Goal: Task Accomplishment & Management: Manage account settings

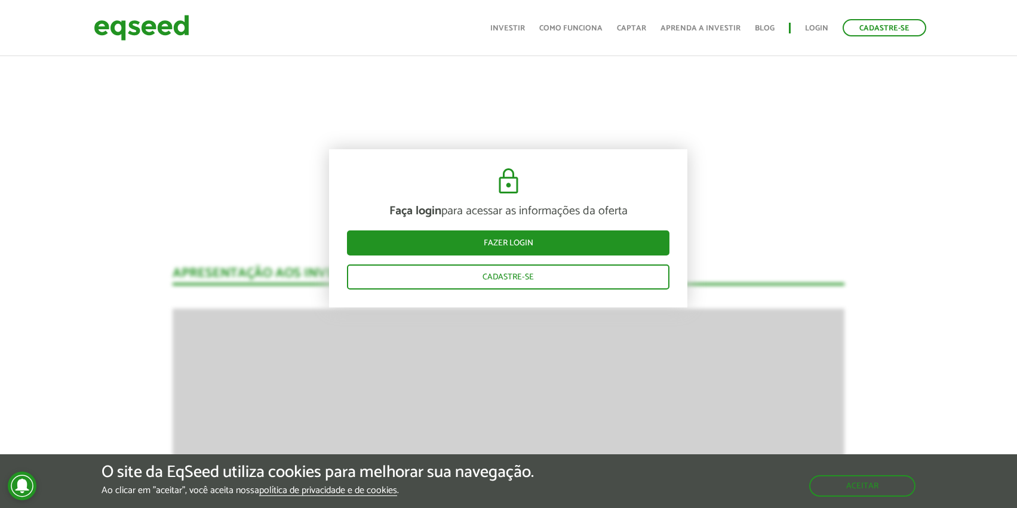
scroll to position [1466, 0]
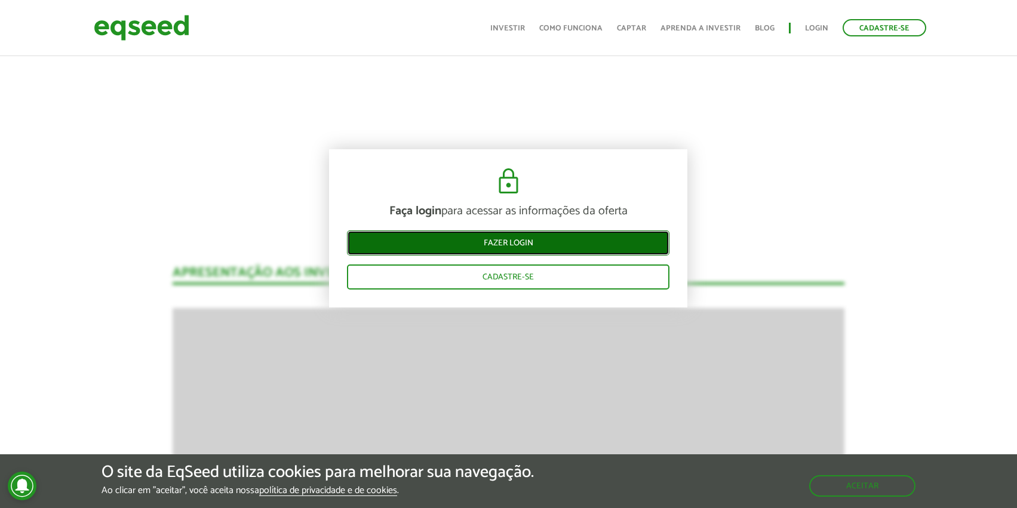
click at [534, 247] on link "Fazer login" at bounding box center [508, 243] width 323 height 25
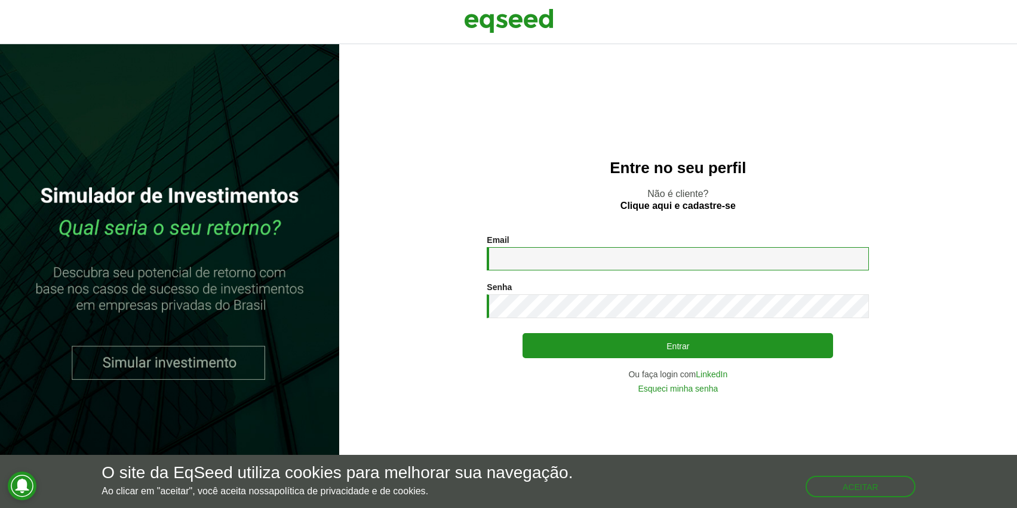
click at [540, 268] on input "Email *" at bounding box center [678, 258] width 382 height 23
type input "**********"
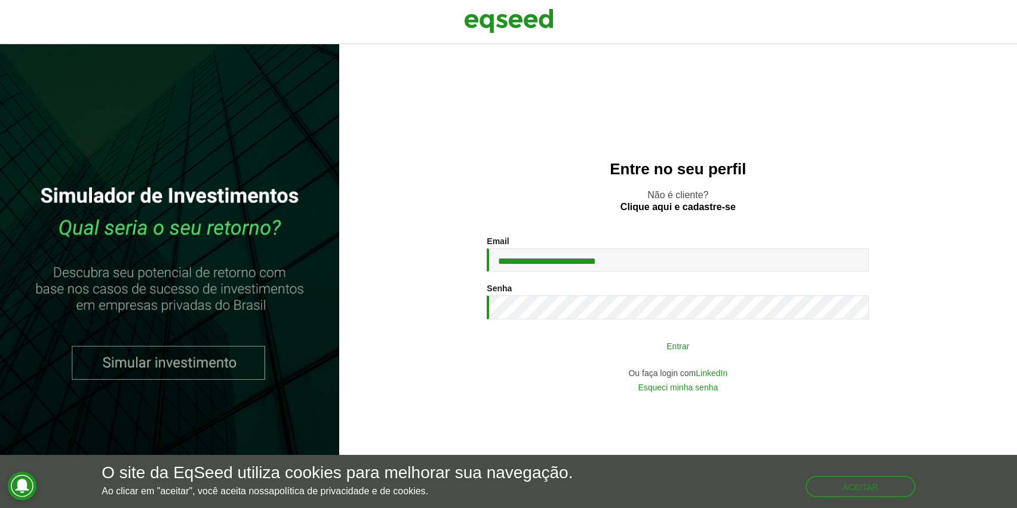
click at [639, 346] on button "Entrar" at bounding box center [678, 346] width 311 height 23
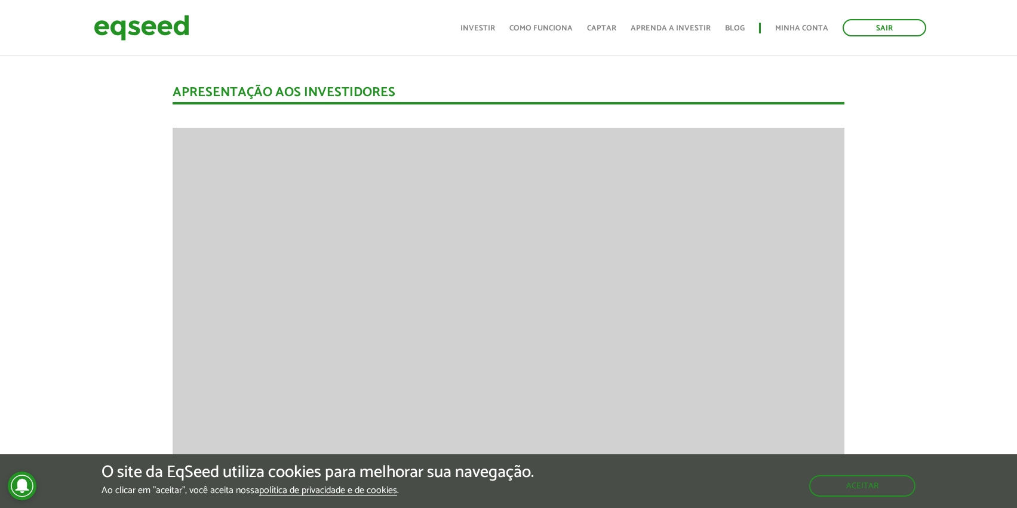
scroll to position [1471, 0]
